Goal: Task Accomplishment & Management: Complete application form

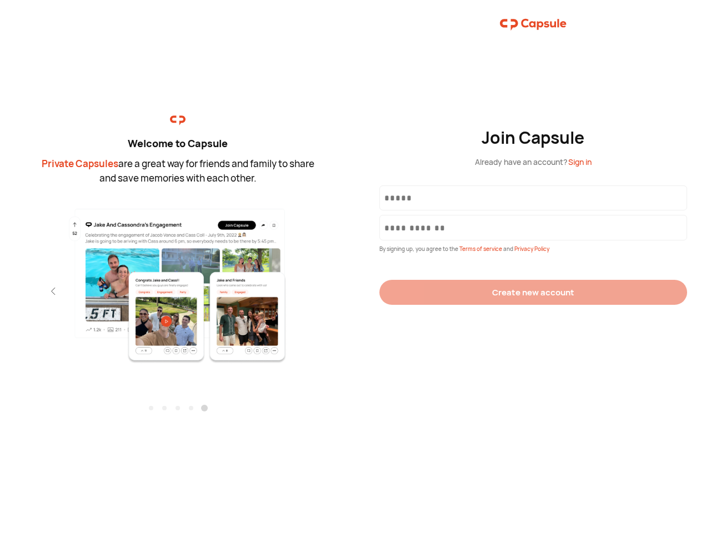
click at [356, 267] on div "Join Capsule Already have an account? Sign in By signing up, you agree to the T…" at bounding box center [534, 266] width 356 height 533
click at [178, 282] on img at bounding box center [178, 285] width 243 height 157
click at [0, 291] on div "Welcome to Capsule Private Capsules are a great way for friends and family to s…" at bounding box center [178, 266] width 356 height 533
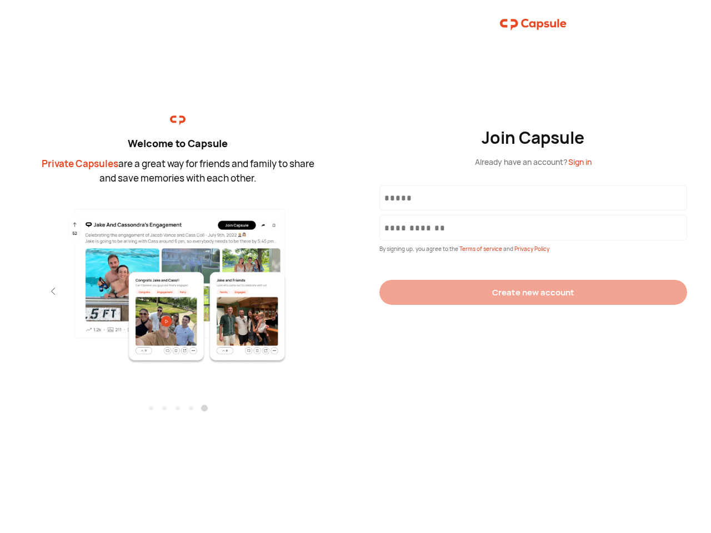
click at [0, 291] on div "Welcome to Capsule Private Capsules are a great way for friends and family to s…" at bounding box center [178, 266] width 356 height 533
click at [33, 291] on div "Welcome to Capsule Private Capsules are a great way for friends and family to s…" at bounding box center [178, 266] width 356 height 533
